Goal: Transaction & Acquisition: Subscribe to service/newsletter

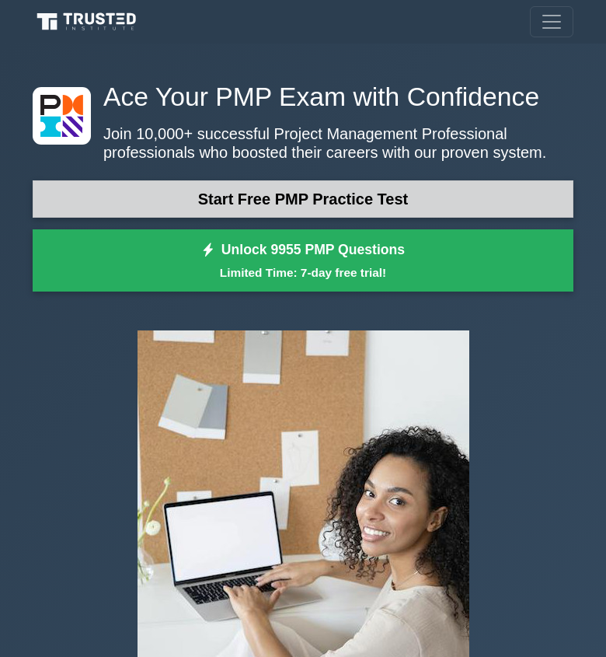
click at [352, 195] on link "Start Free PMP Practice Test" at bounding box center [303, 198] width 541 height 37
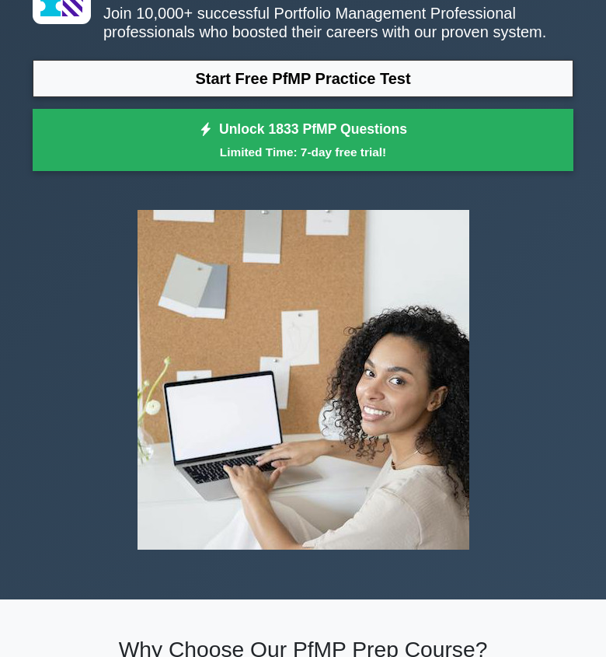
scroll to position [78, 0]
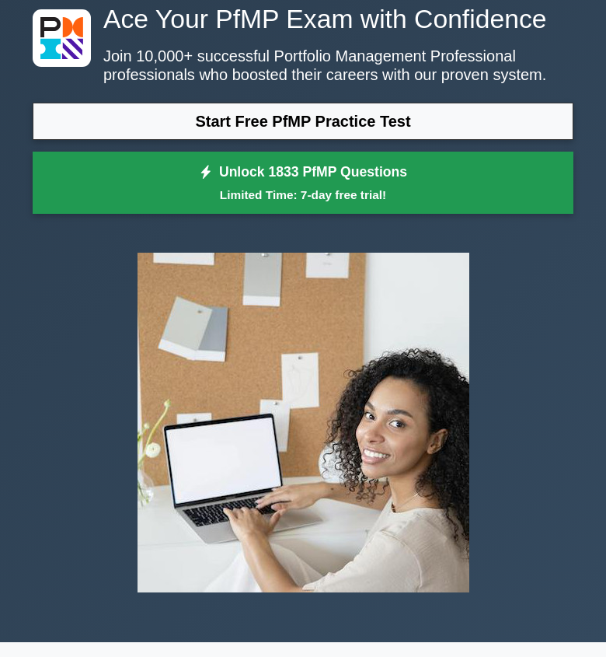
click at [406, 173] on link "Unlock 1833 PfMP Questions Limited Time: 7-day free trial!" at bounding box center [303, 183] width 541 height 62
